Goal: Task Accomplishment & Management: Complete application form

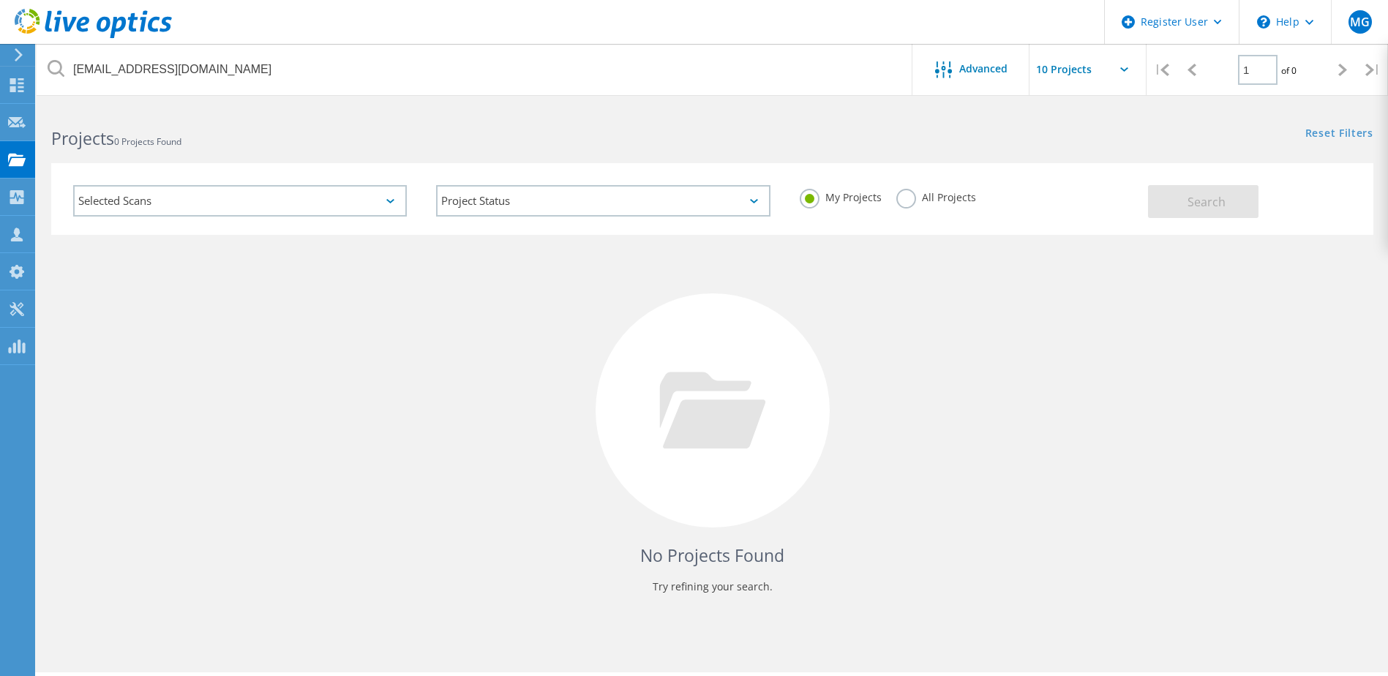
click at [901, 198] on label "All Projects" at bounding box center [936, 196] width 80 height 14
click at [0, 0] on input "All Projects" at bounding box center [0, 0] width 0 height 0
click at [1185, 197] on button "Search" at bounding box center [1203, 201] width 110 height 33
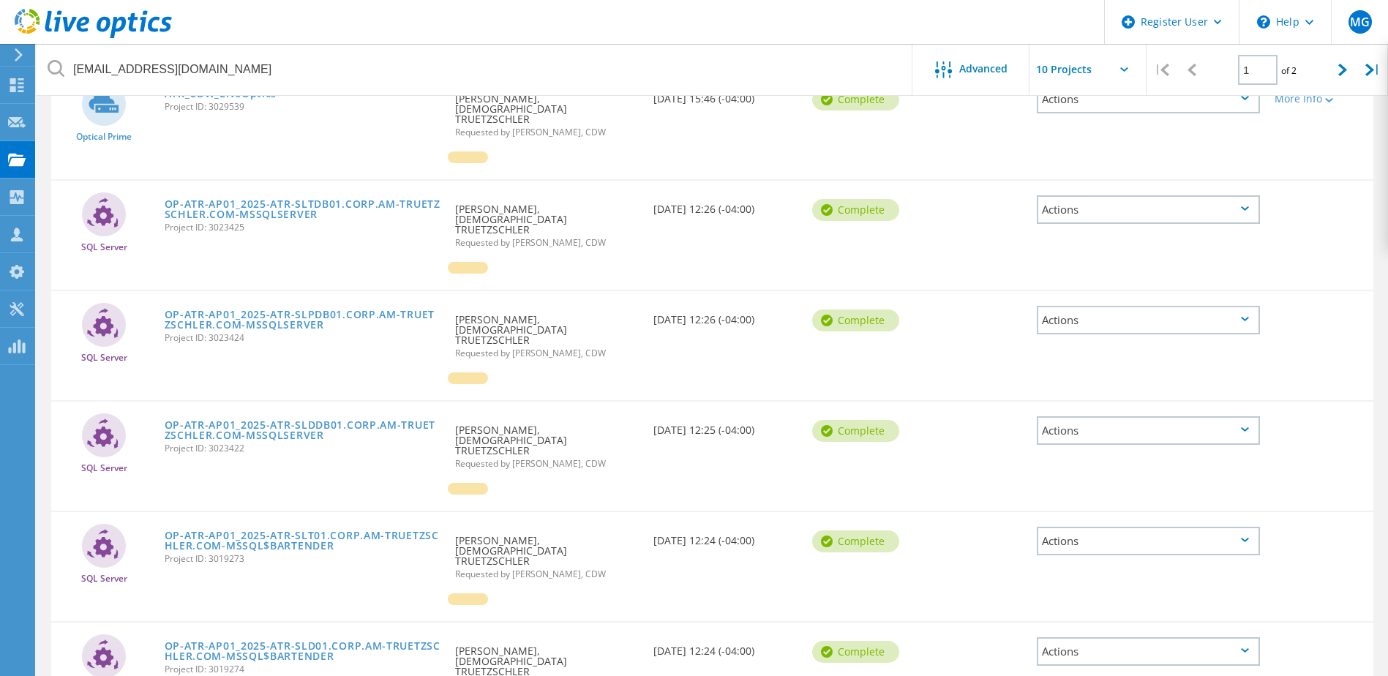
scroll to position [219, 0]
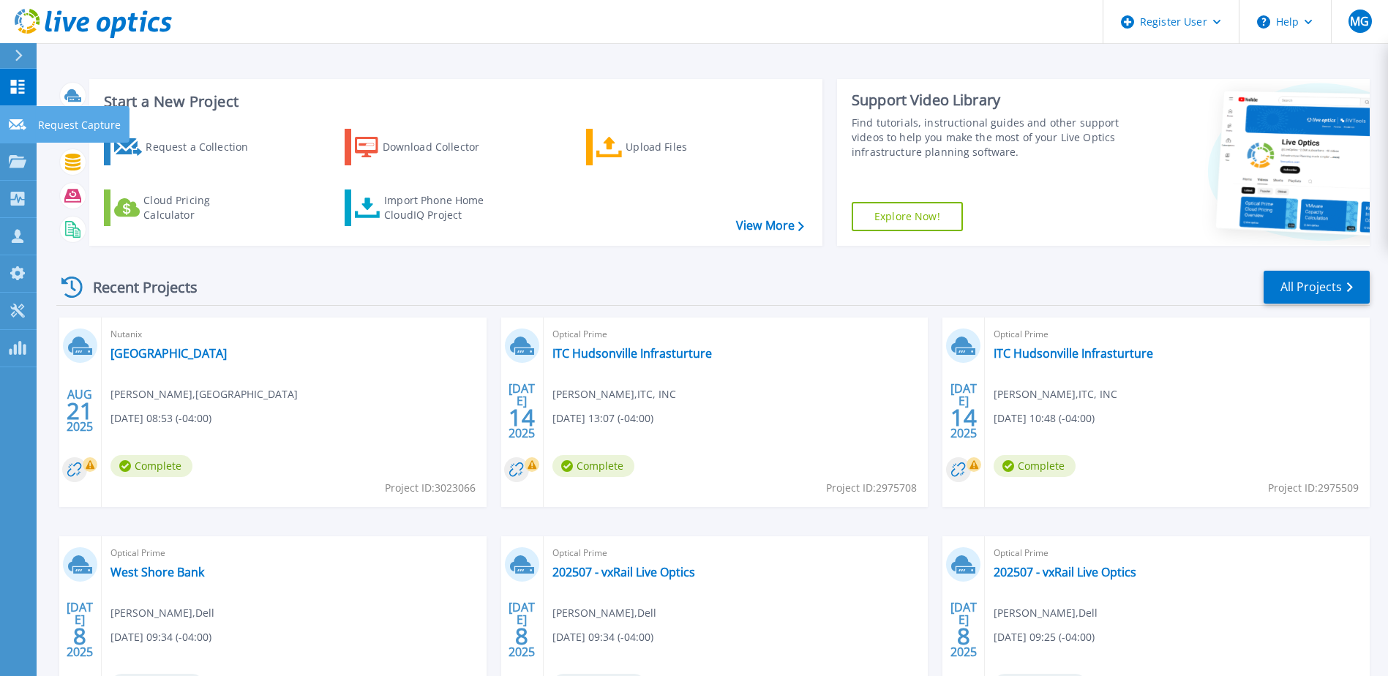
click at [34, 118] on link "Request Capture Request Capture" at bounding box center [18, 124] width 37 height 37
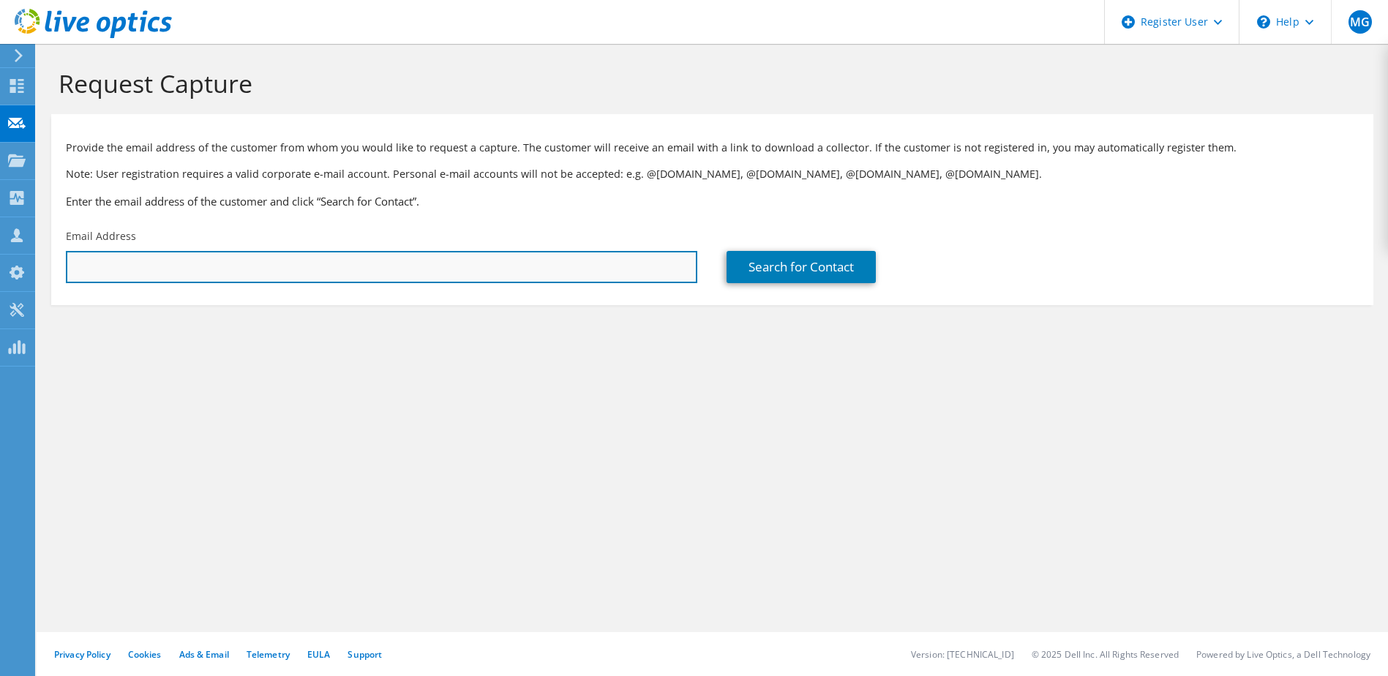
click at [187, 263] on input "text" at bounding box center [381, 267] width 631 height 32
paste input "[EMAIL_ADDRESS][DOMAIN_NAME]"
type input "[EMAIL_ADDRESS][DOMAIN_NAME]"
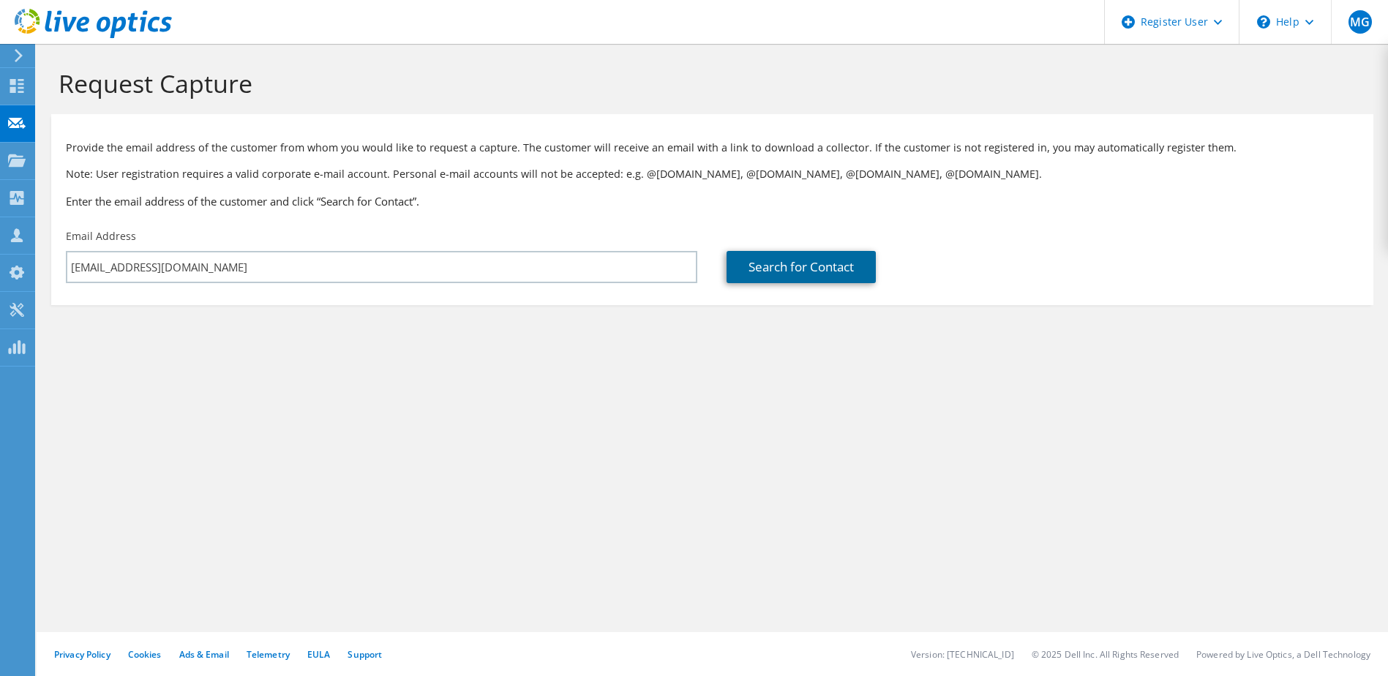
click at [827, 263] on link "Search for Contact" at bounding box center [801, 267] width 149 height 32
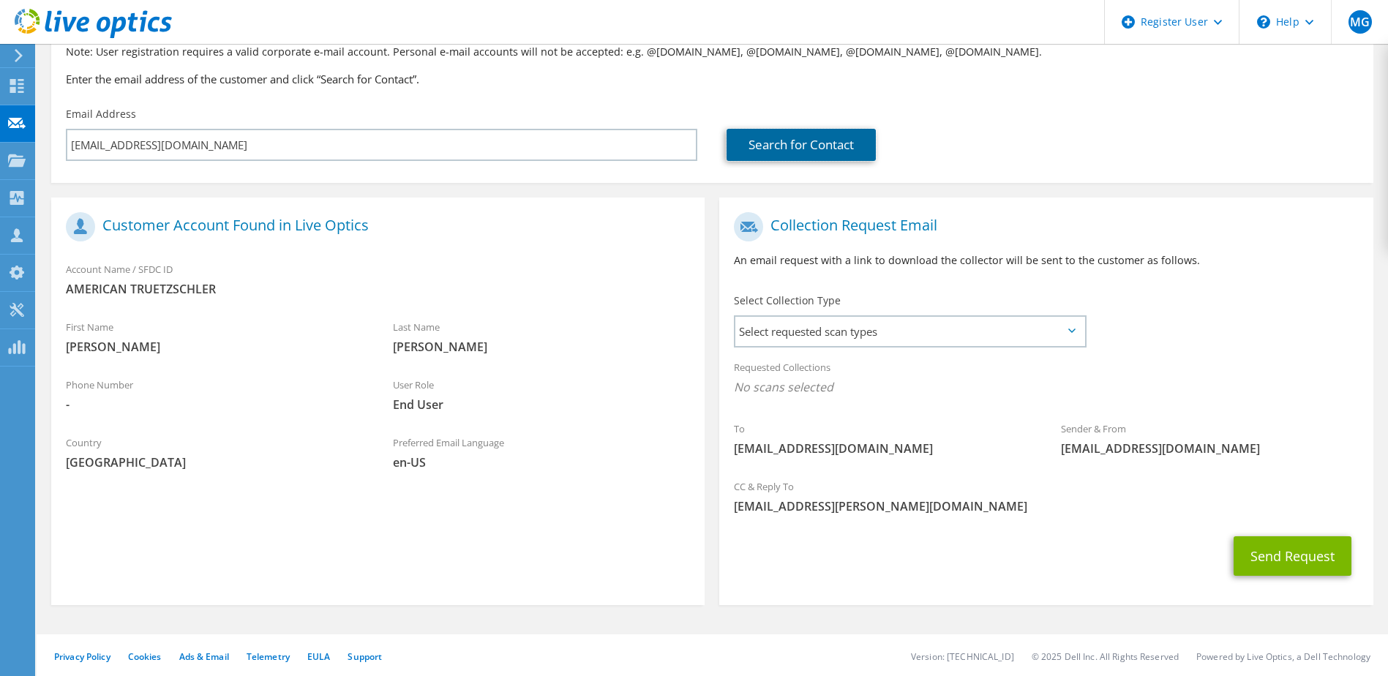
scroll to position [124, 0]
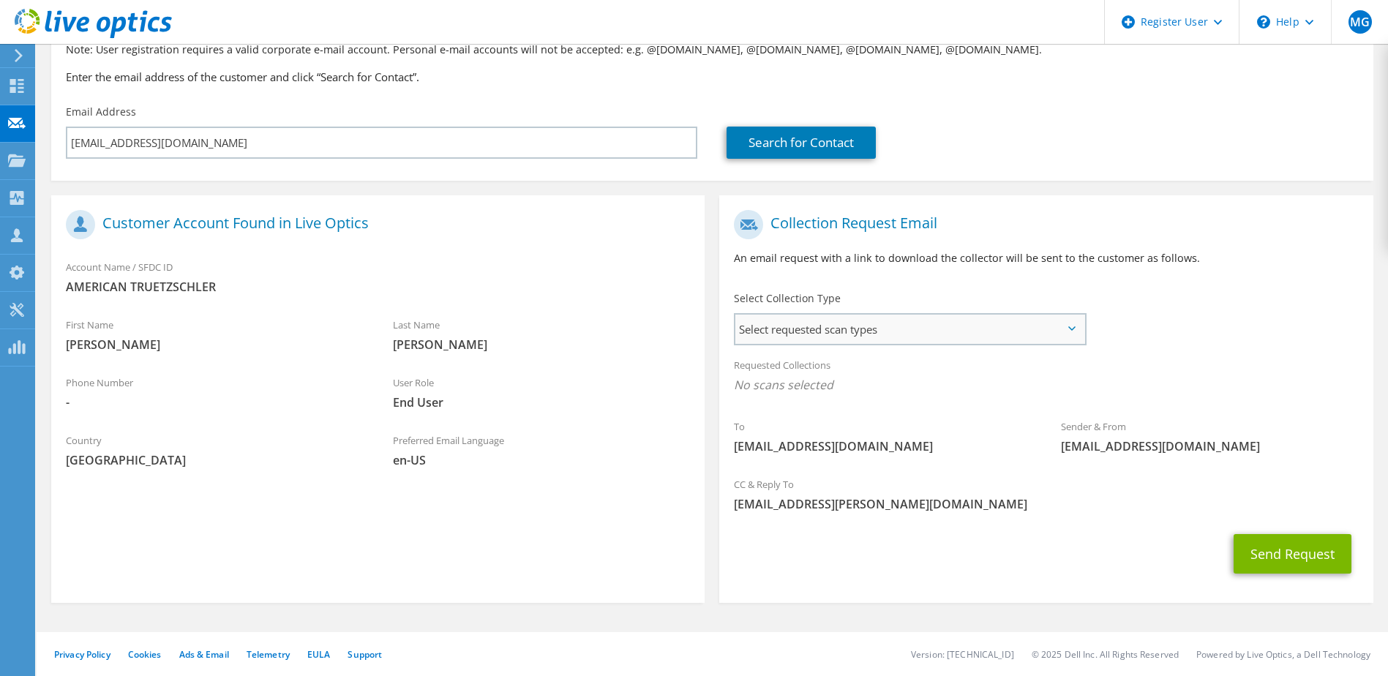
click at [1014, 334] on span "Select requested scan types" at bounding box center [909, 329] width 348 height 29
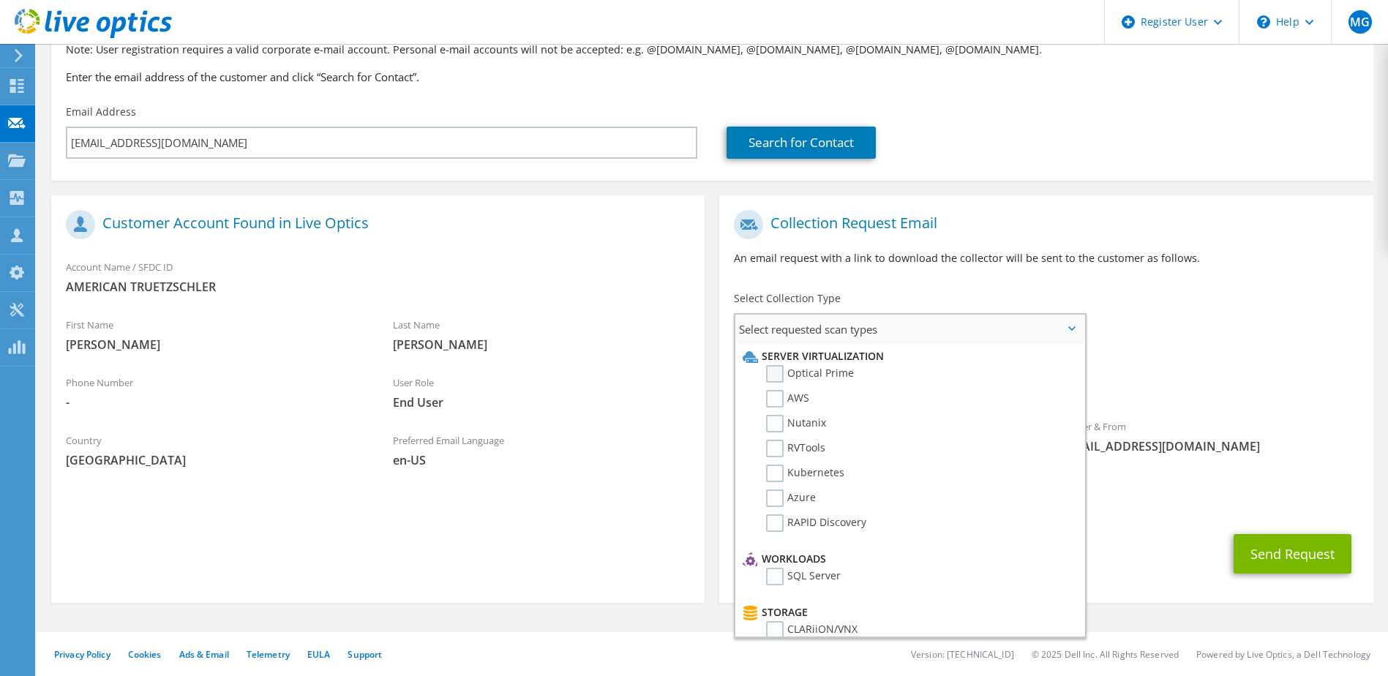
click at [770, 374] on label "Optical Prime" at bounding box center [810, 374] width 88 height 18
click at [0, 0] on input "Optical Prime" at bounding box center [0, 0] width 0 height 0
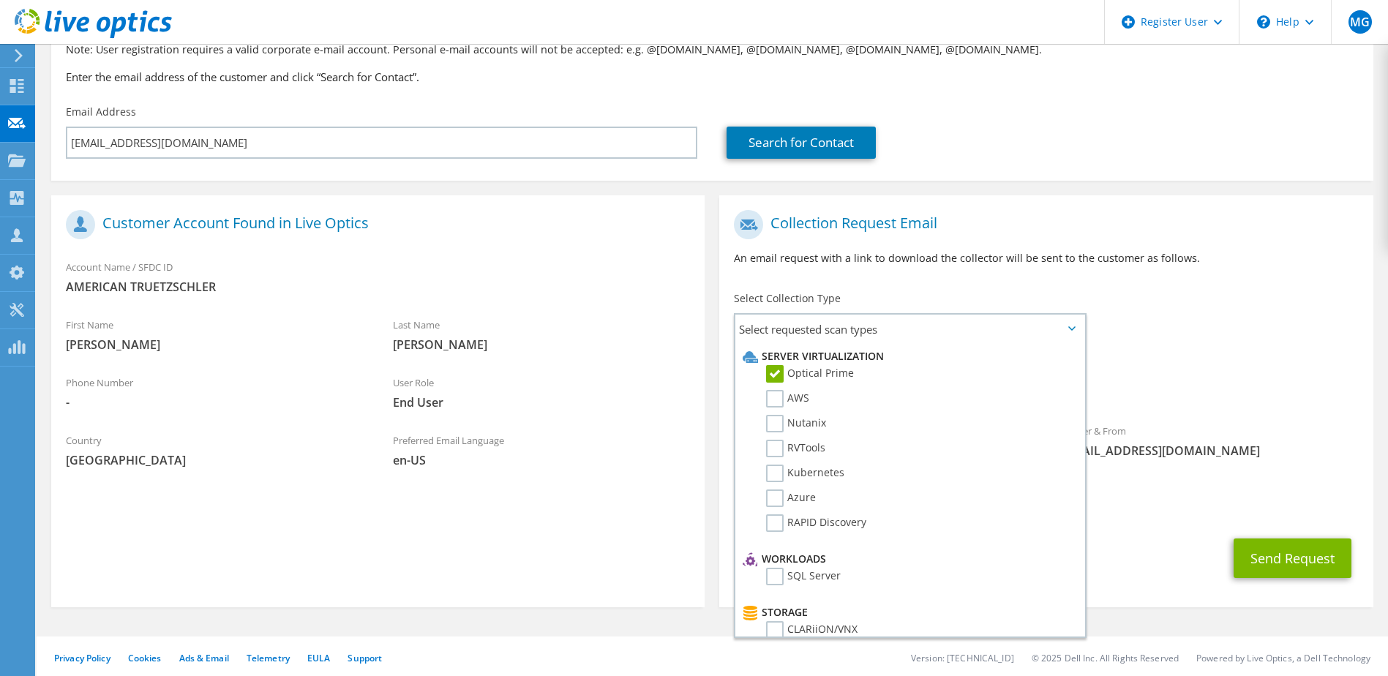
click at [1186, 320] on div "To mmartin@am-truetzschler.com Sender & From liveoptics@liveoptics.com" at bounding box center [1045, 338] width 653 height 271
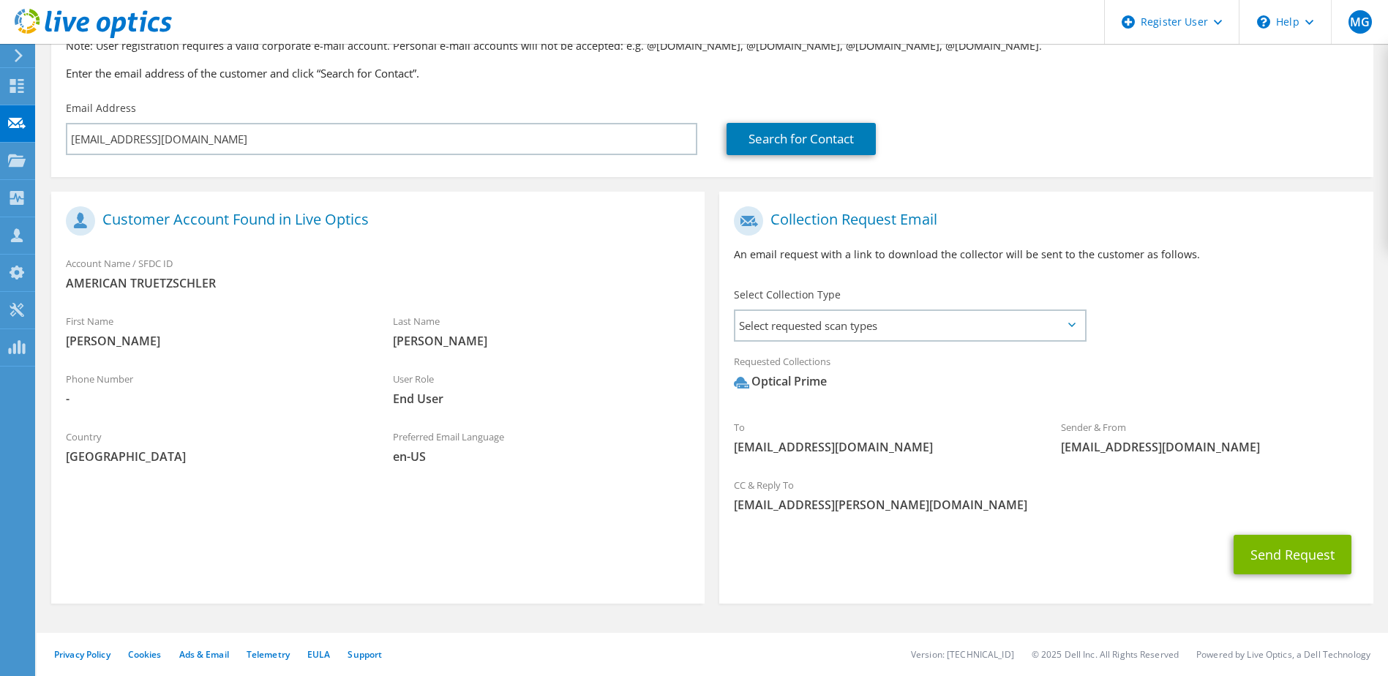
scroll to position [129, 0]
click at [1277, 549] on button "Send Request" at bounding box center [1293, 554] width 118 height 40
